Goal: Task Accomplishment & Management: Manage account settings

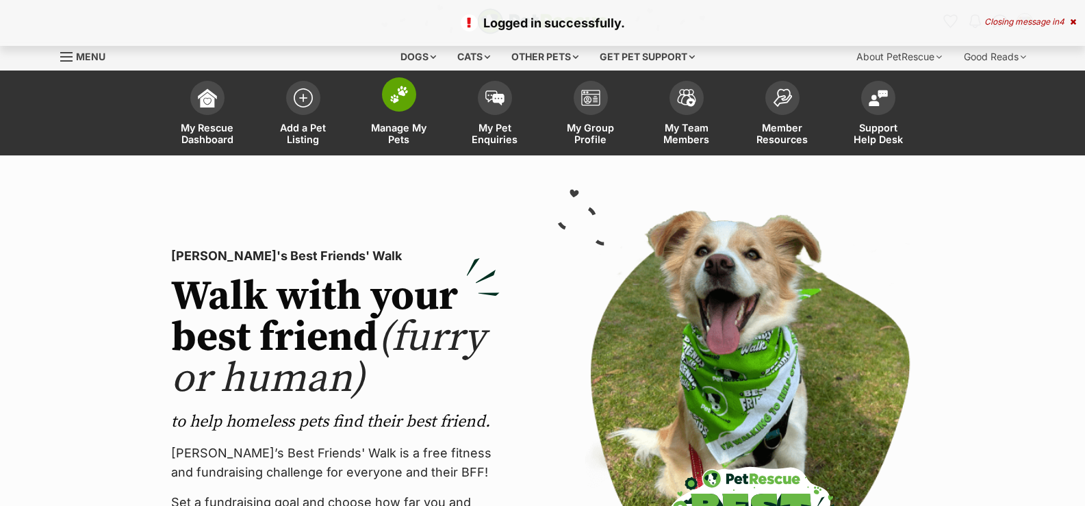
drag, startPoint x: 0, startPoint y: 0, endPoint x: 384, endPoint y: 108, distance: 399.0
click at [384, 108] on link "Manage My Pets" at bounding box center [399, 114] width 96 height 81
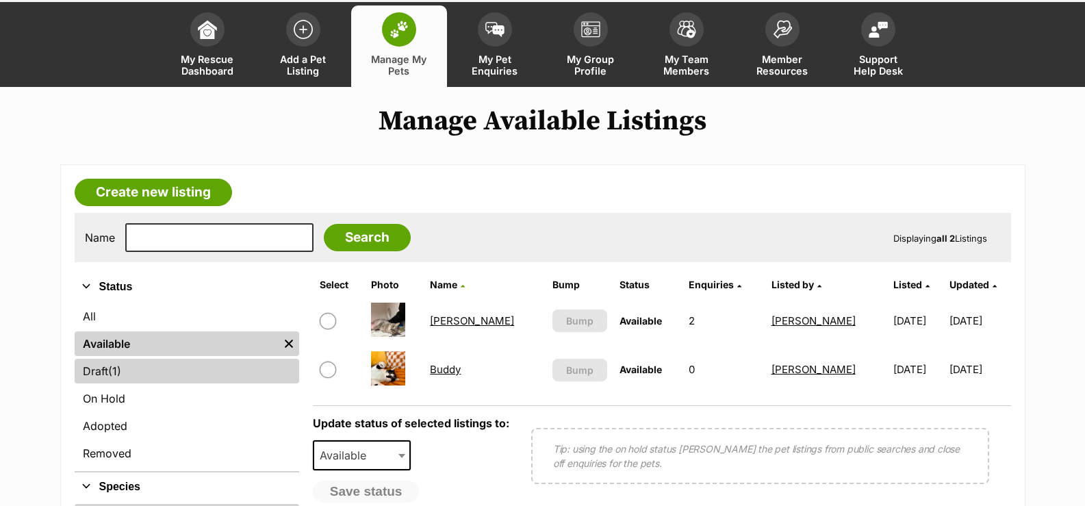
click at [142, 374] on link "Draft (1) Items" at bounding box center [187, 371] width 225 height 25
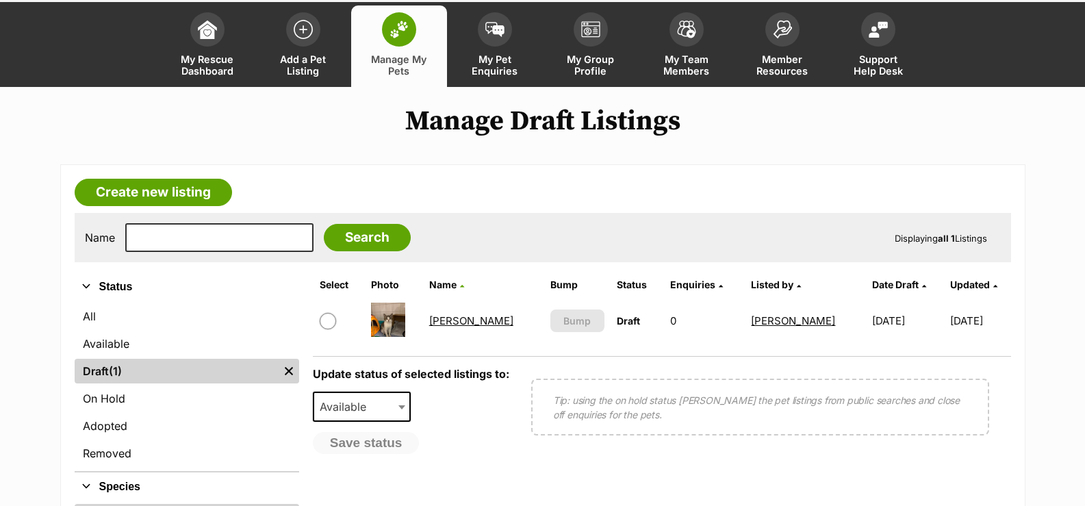
click at [460, 324] on link "Tucker" at bounding box center [471, 320] width 84 height 13
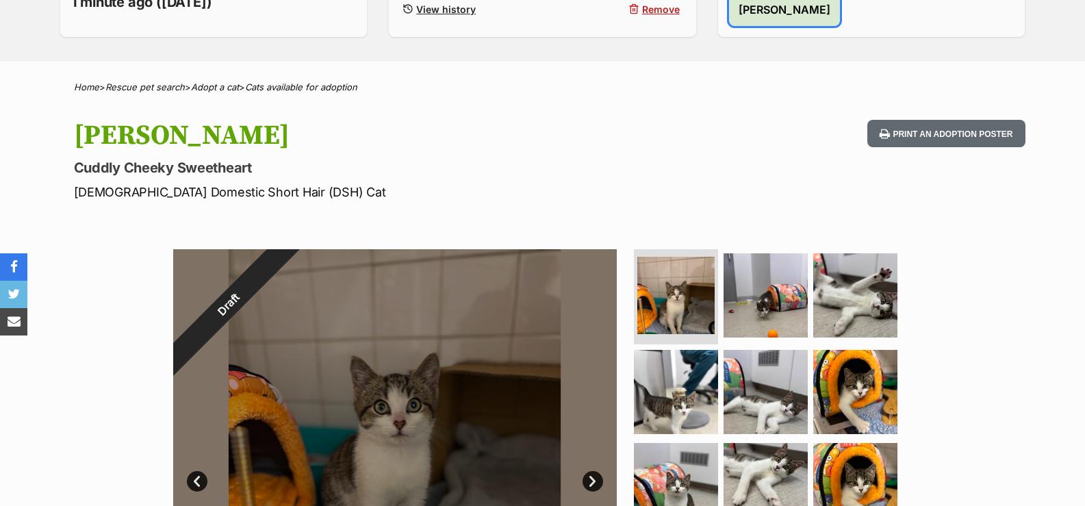
click at [813, 26] on button "Publish Tucker" at bounding box center [784, 9] width 111 height 33
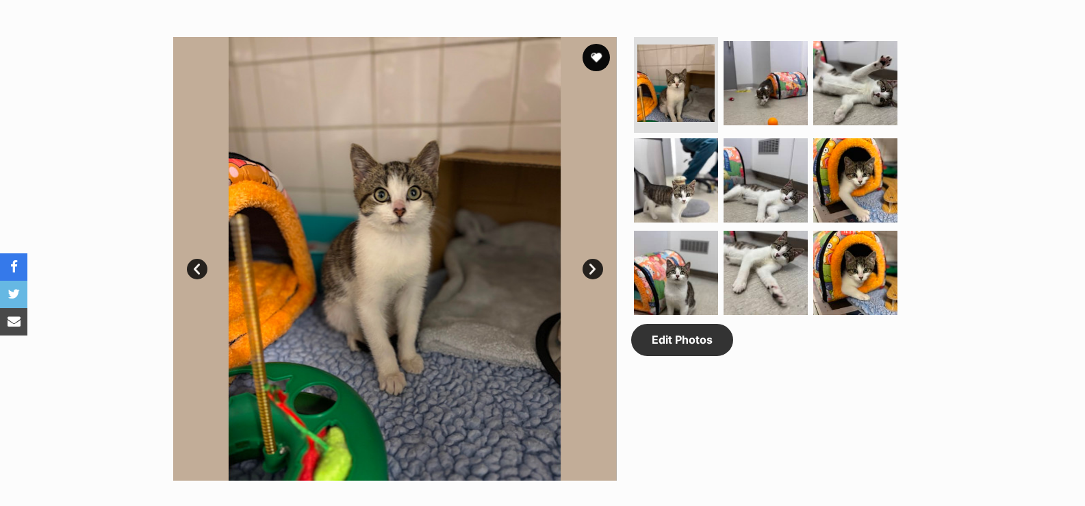
click at [594, 274] on link "Next" at bounding box center [593, 269] width 21 height 21
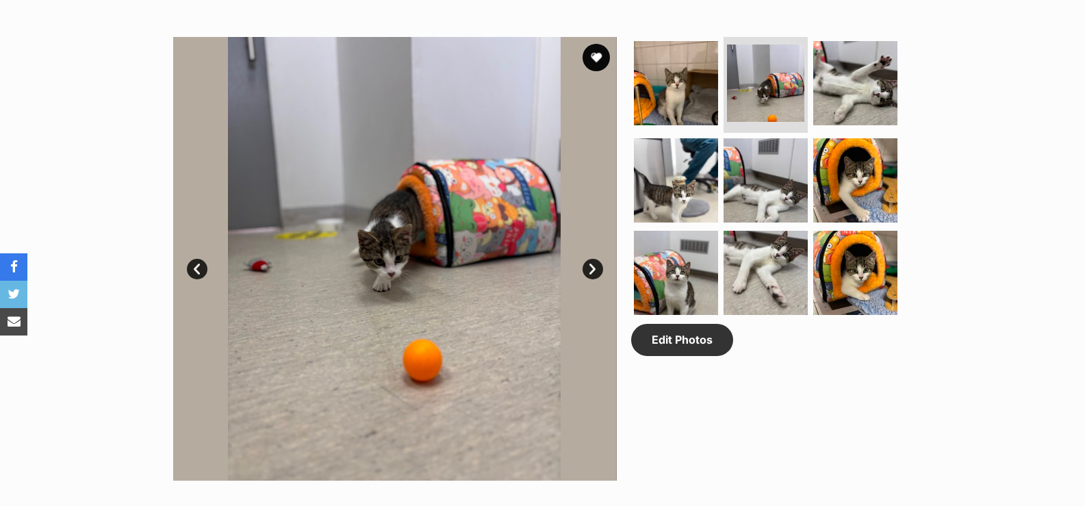
click at [591, 270] on link "Next" at bounding box center [593, 269] width 21 height 21
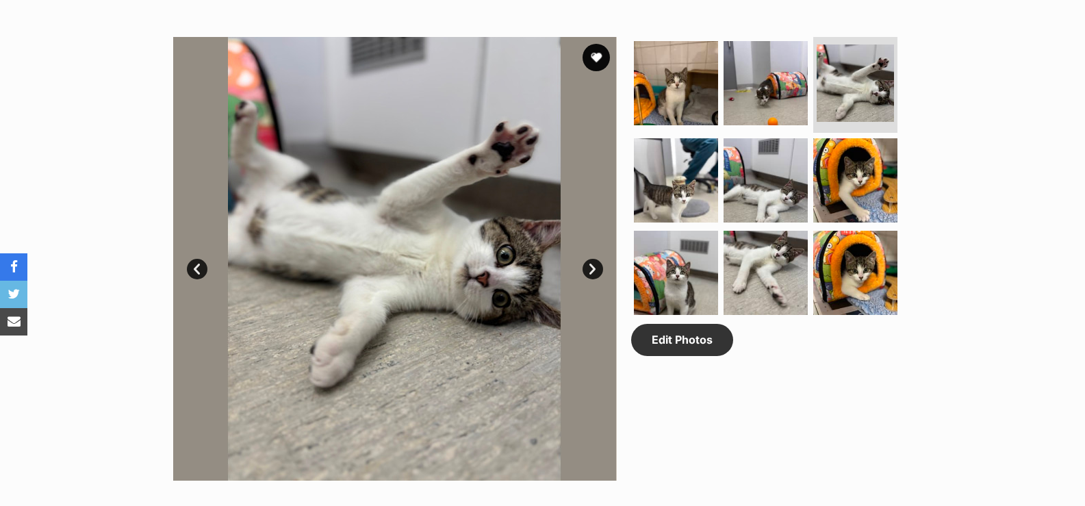
click at [591, 270] on link "Next" at bounding box center [593, 269] width 21 height 21
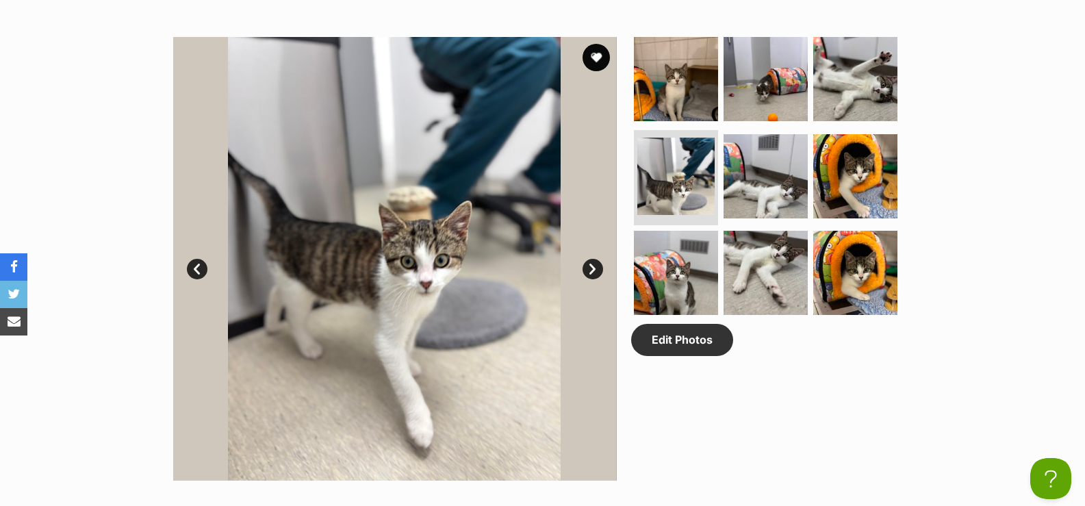
click at [591, 270] on link "Next" at bounding box center [593, 269] width 21 height 21
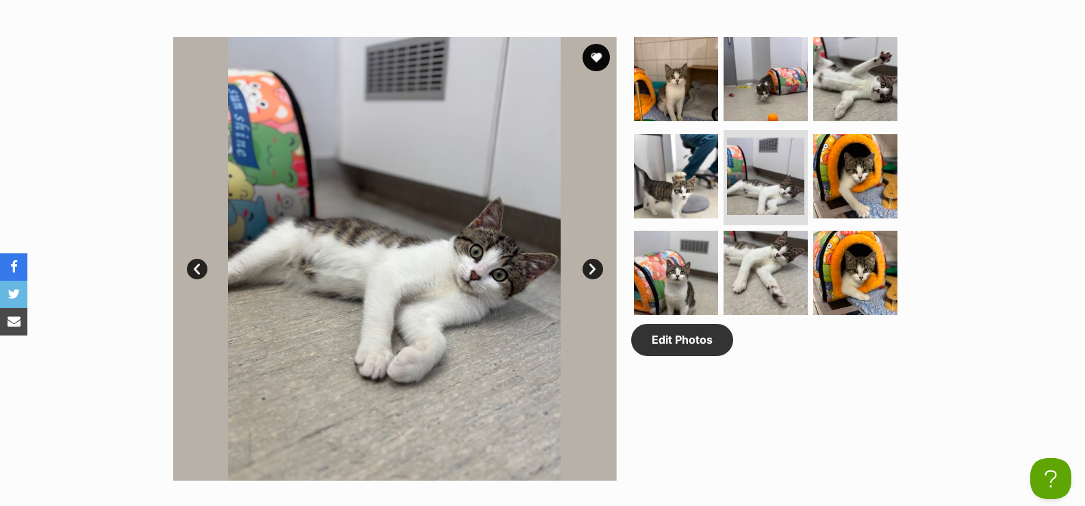
click at [591, 270] on link "Next" at bounding box center [593, 269] width 21 height 21
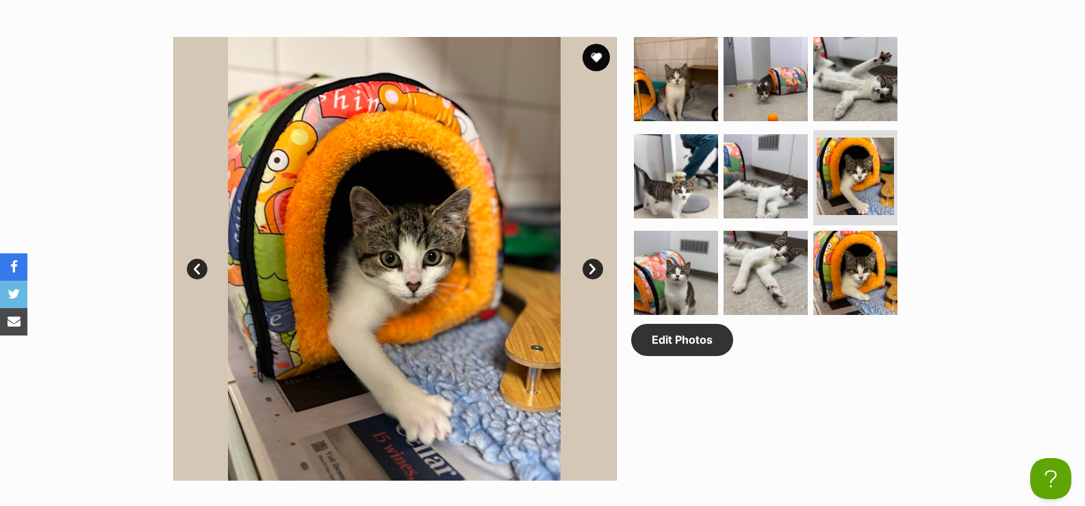
click at [591, 270] on link "Next" at bounding box center [593, 269] width 21 height 21
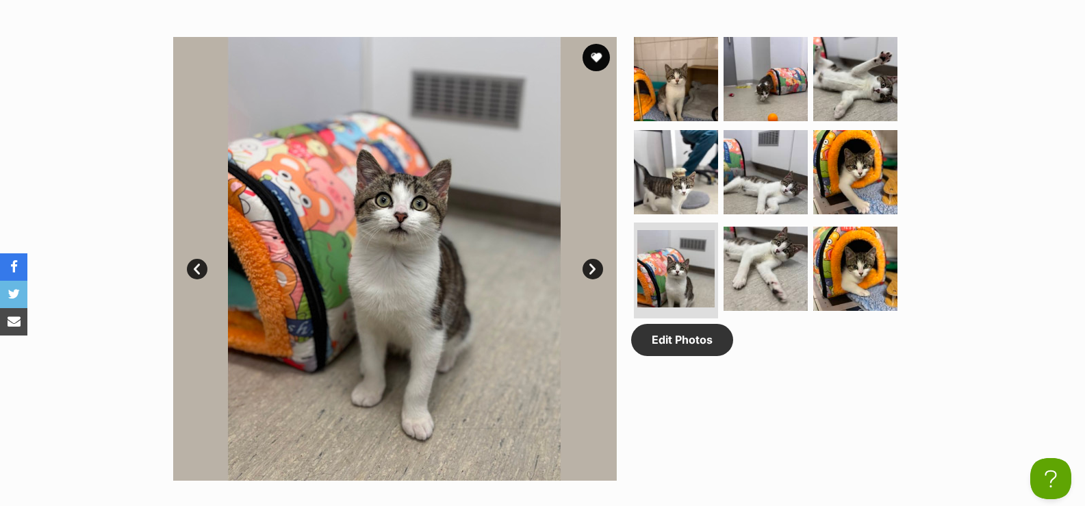
click at [591, 270] on link "Next" at bounding box center [593, 269] width 21 height 21
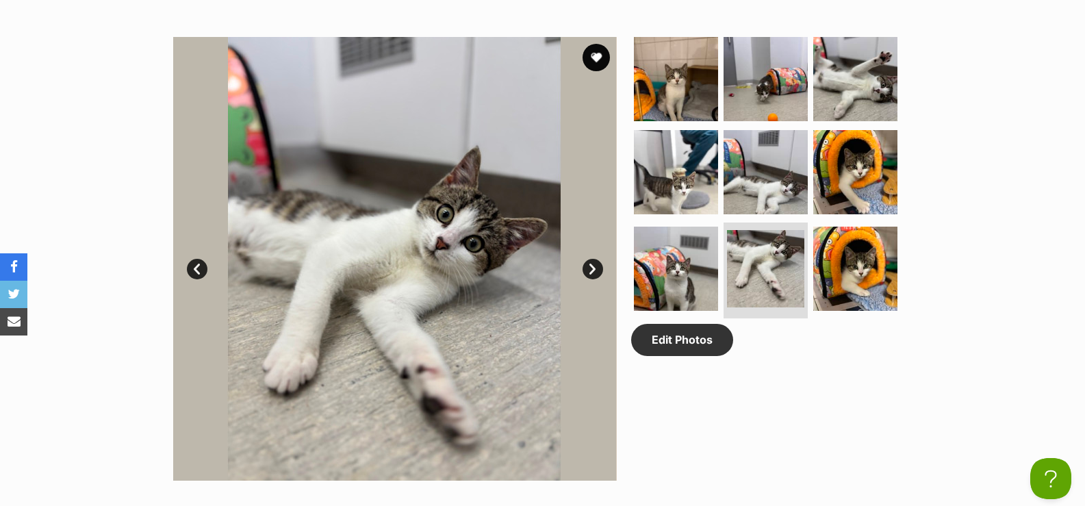
click at [591, 270] on link "Next" at bounding box center [593, 269] width 21 height 21
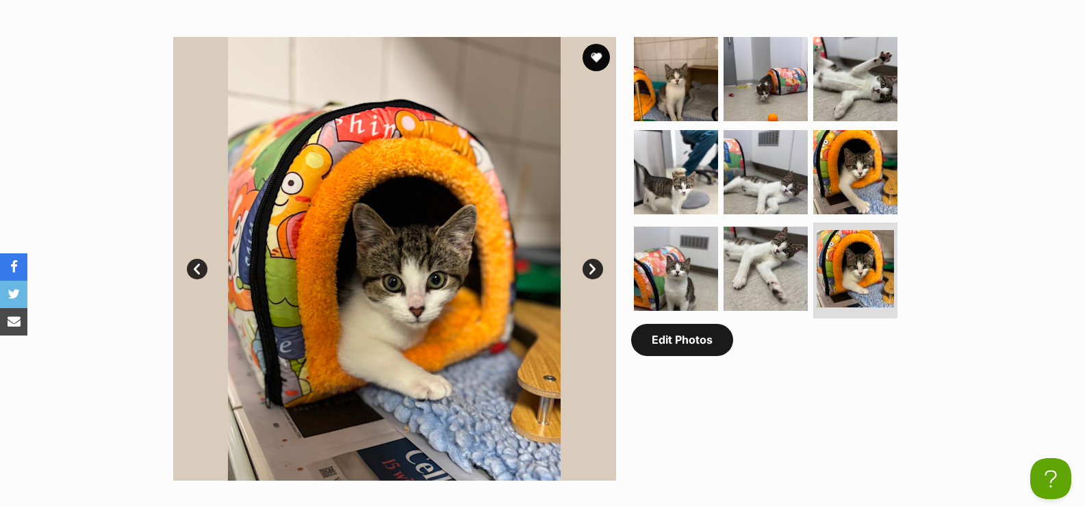
click at [682, 346] on link "Edit Photos" at bounding box center [682, 339] width 102 height 31
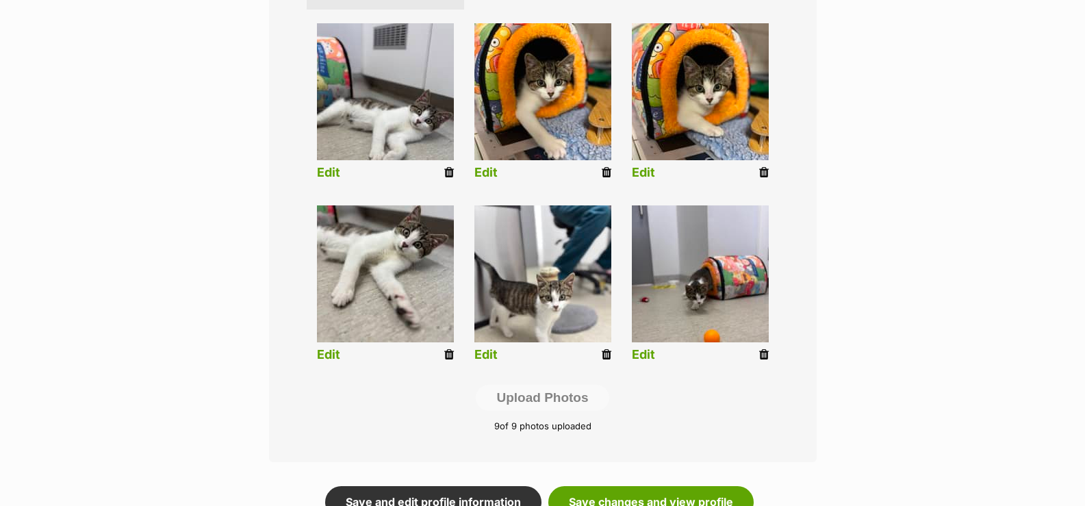
scroll to position [608, 0]
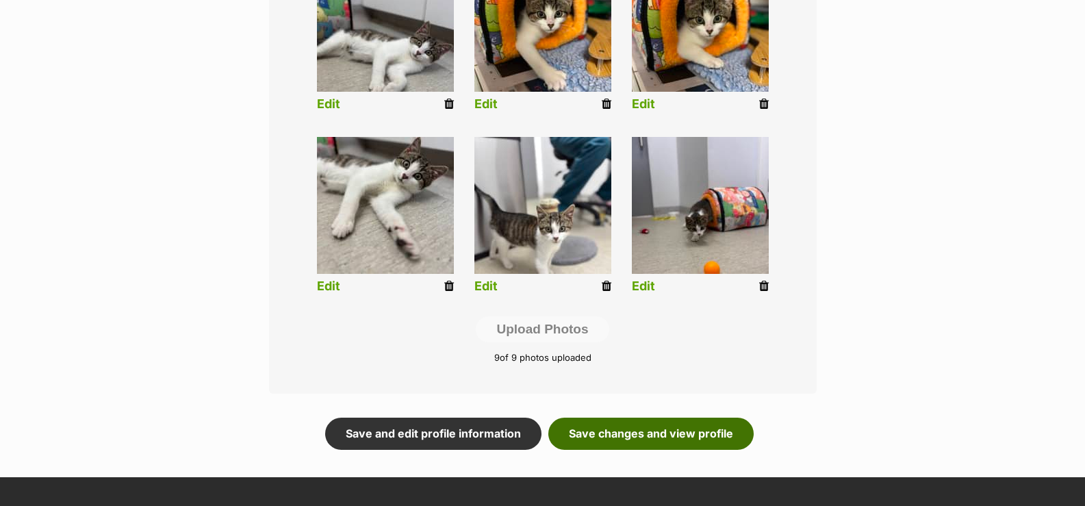
click at [697, 442] on link "Save changes and view profile" at bounding box center [650, 433] width 205 height 31
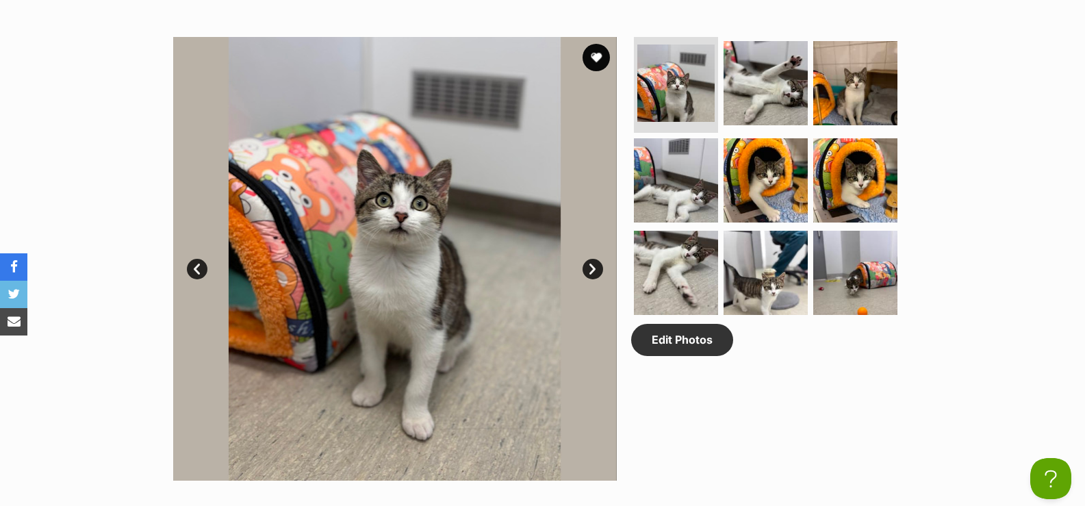
click at [597, 268] on link "Next" at bounding box center [593, 269] width 21 height 21
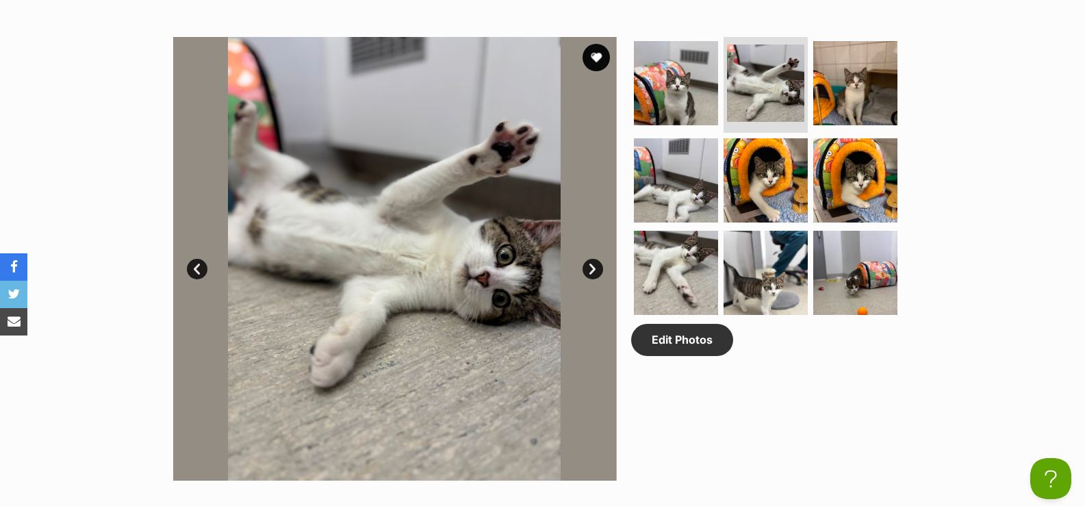
click at [597, 268] on link "Next" at bounding box center [593, 269] width 21 height 21
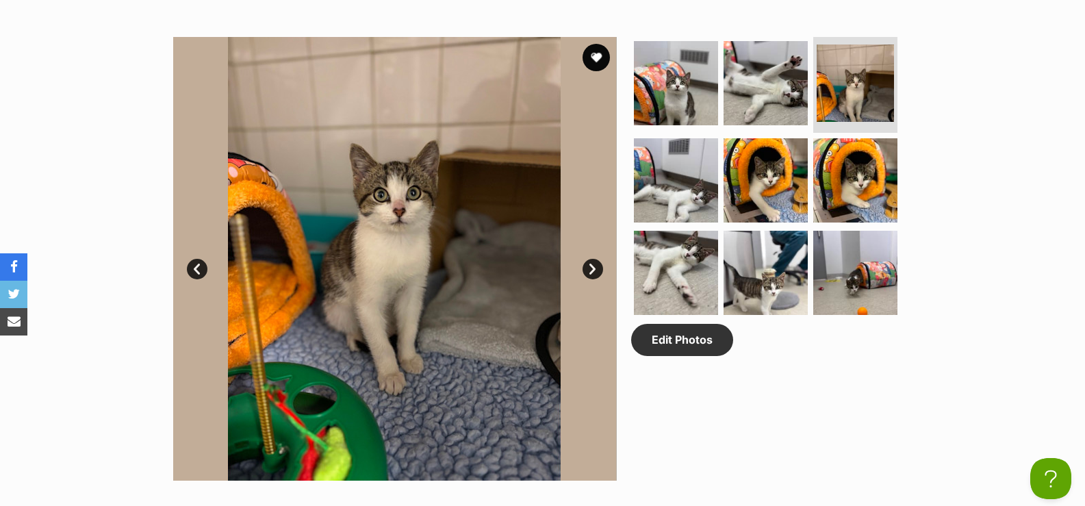
click at [593, 268] on link "Next" at bounding box center [593, 269] width 21 height 21
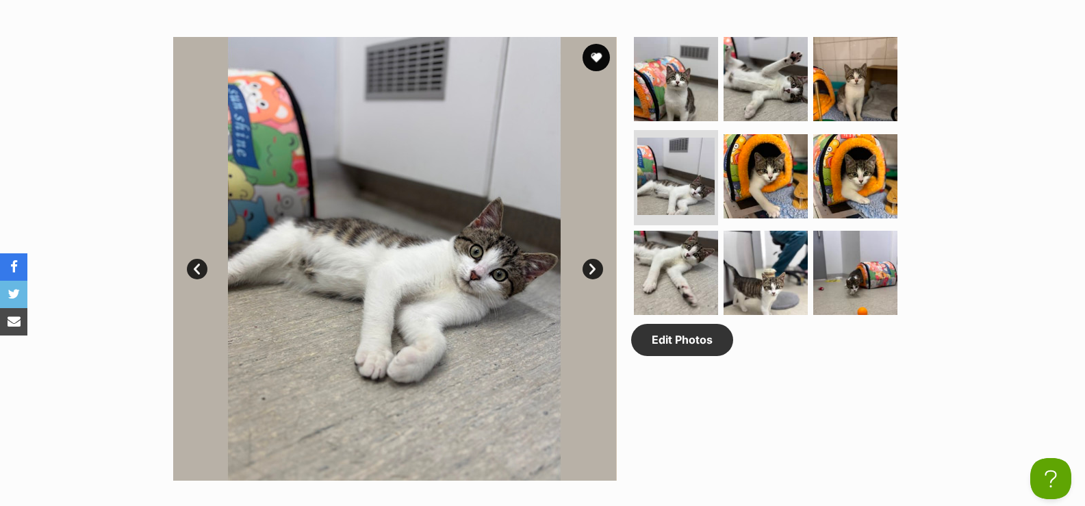
click at [593, 268] on link "Next" at bounding box center [593, 269] width 21 height 21
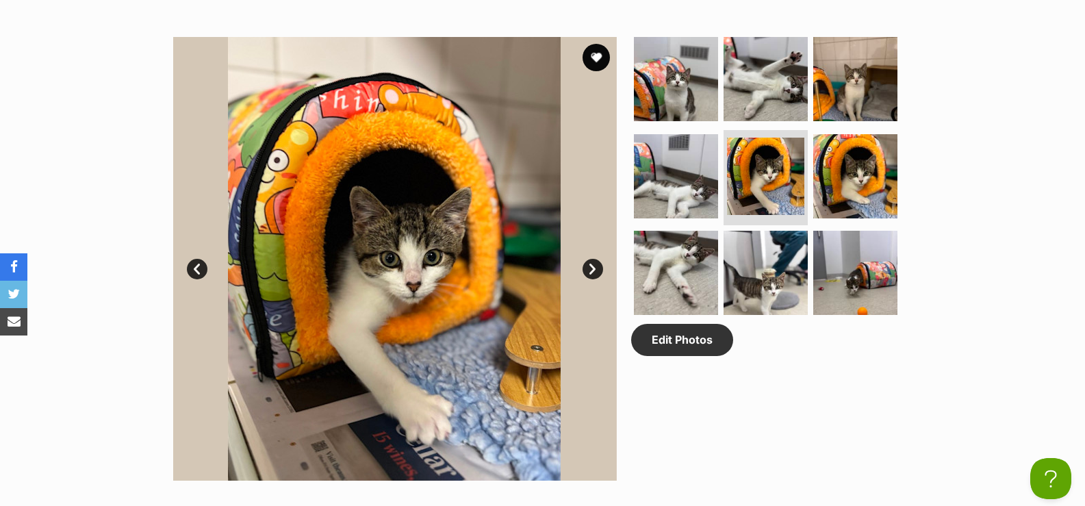
click at [593, 268] on link "Next" at bounding box center [593, 269] width 21 height 21
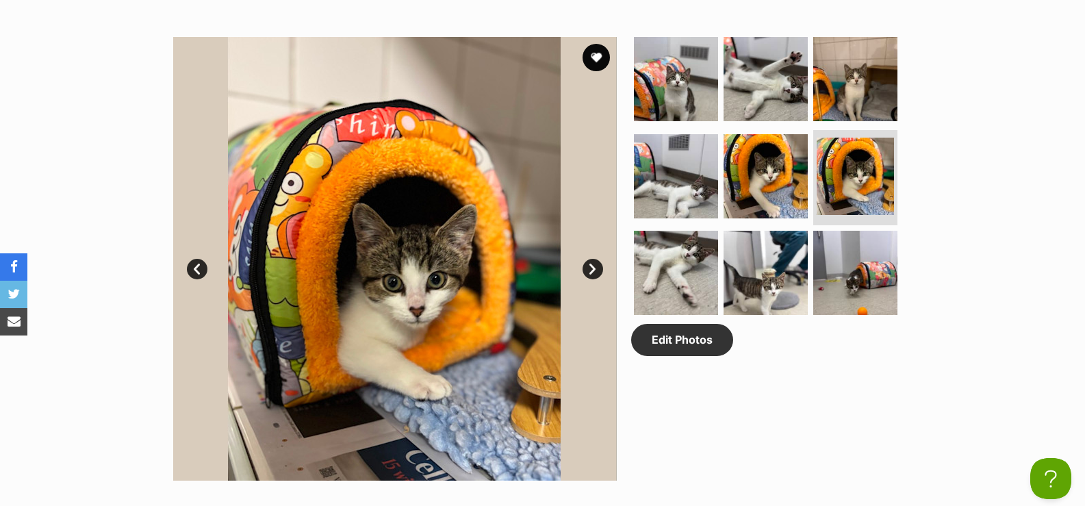
click at [197, 270] on link "Prev" at bounding box center [197, 269] width 21 height 21
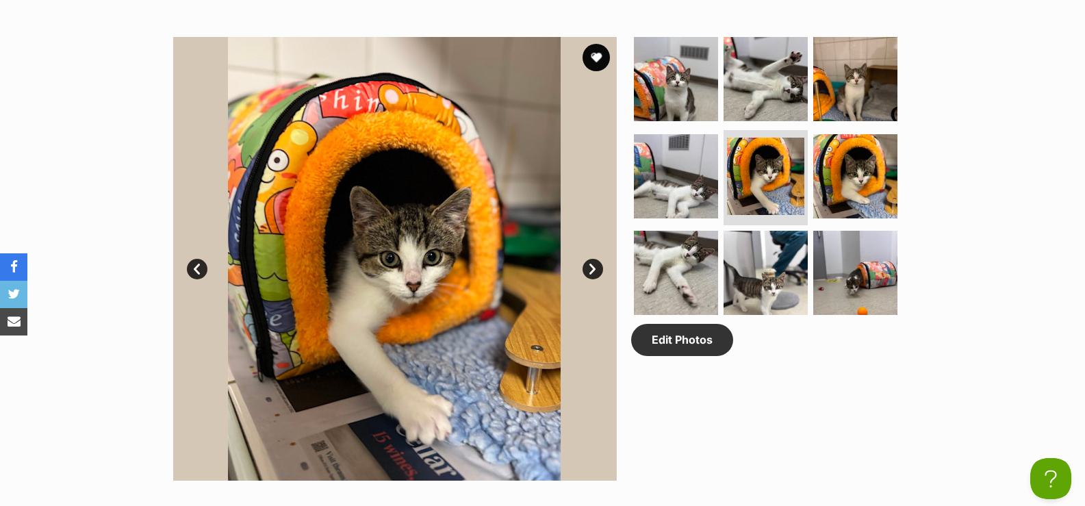
click at [587, 270] on link "Next" at bounding box center [593, 269] width 21 height 21
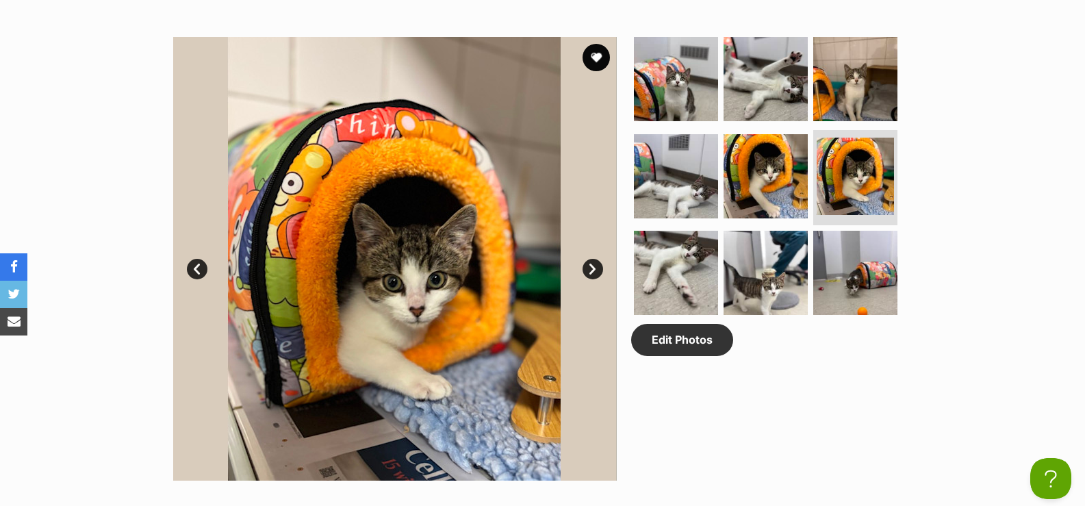
click at [587, 270] on link "Next" at bounding box center [593, 269] width 21 height 21
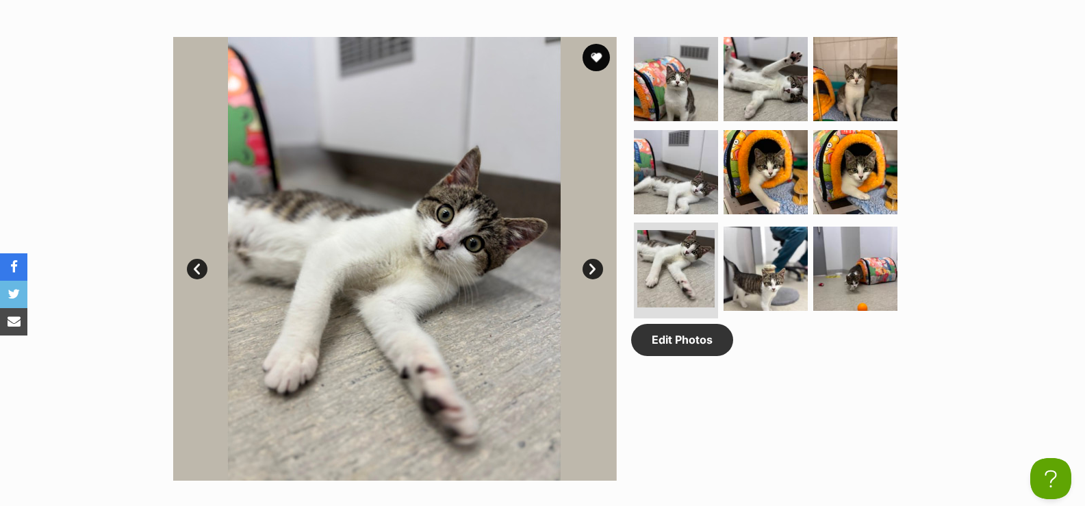
click at [587, 270] on link "Next" at bounding box center [593, 269] width 21 height 21
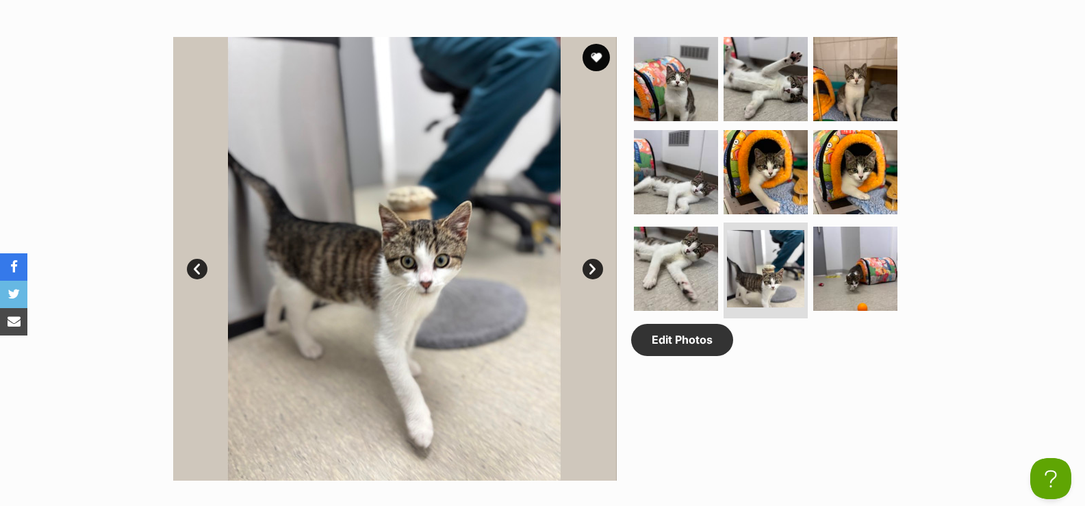
click at [587, 270] on link "Next" at bounding box center [593, 269] width 21 height 21
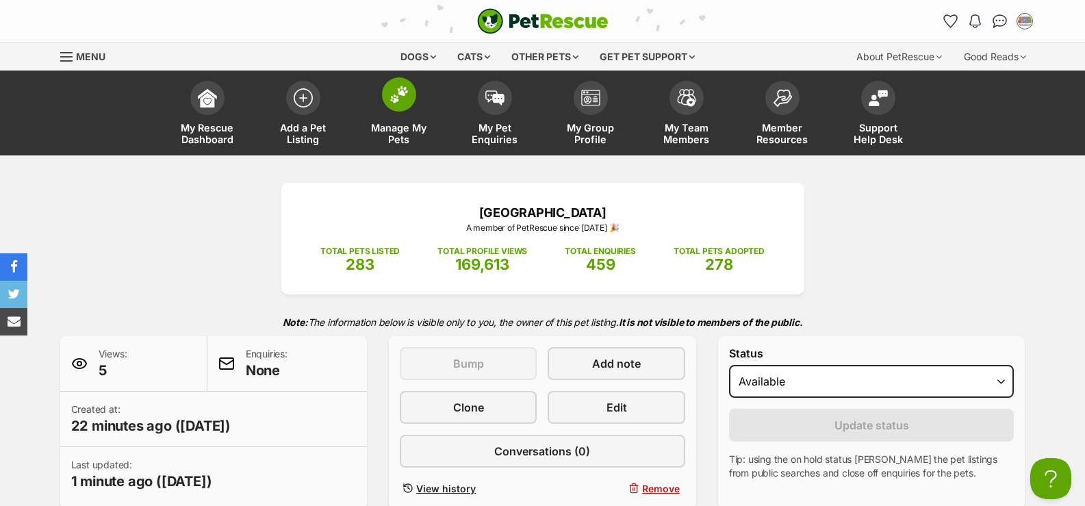
click at [405, 114] on link "Manage My Pets" at bounding box center [399, 114] width 96 height 81
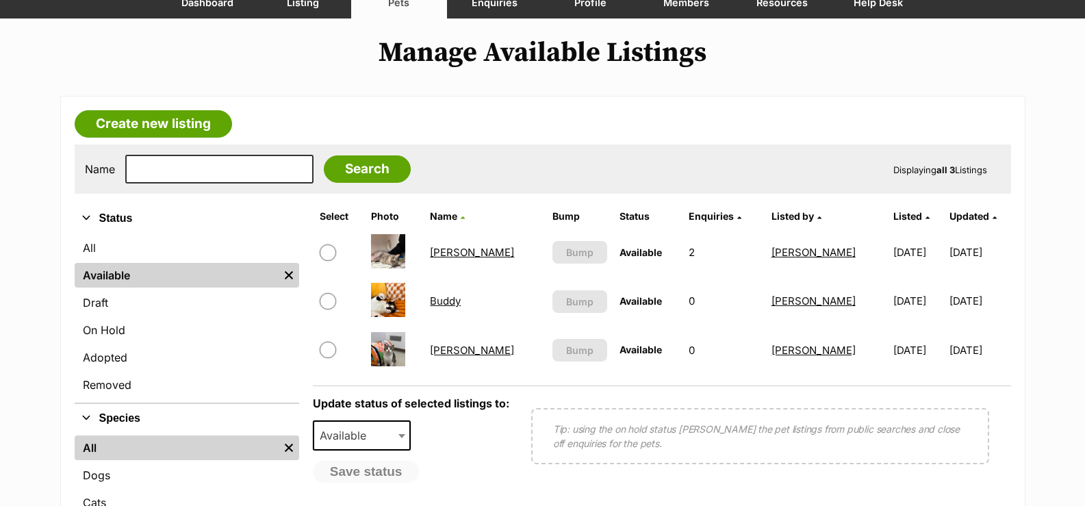
scroll to position [137, 0]
